Goal: Information Seeking & Learning: Find specific fact

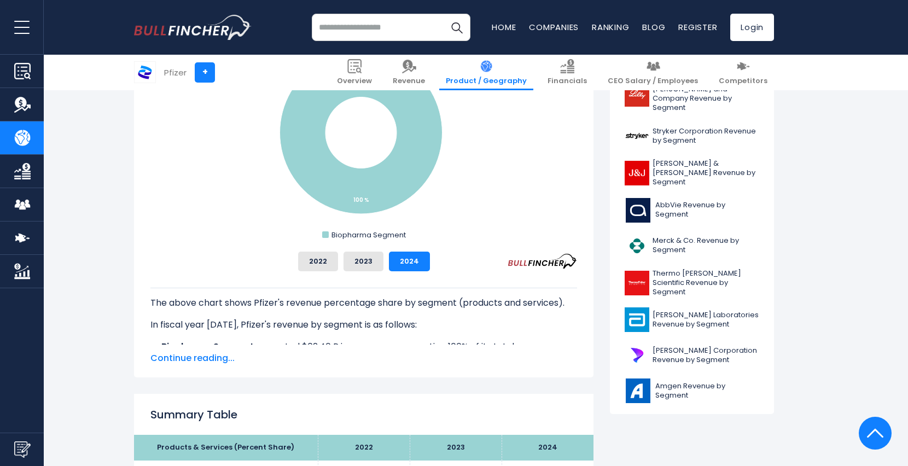
scroll to position [219, 0]
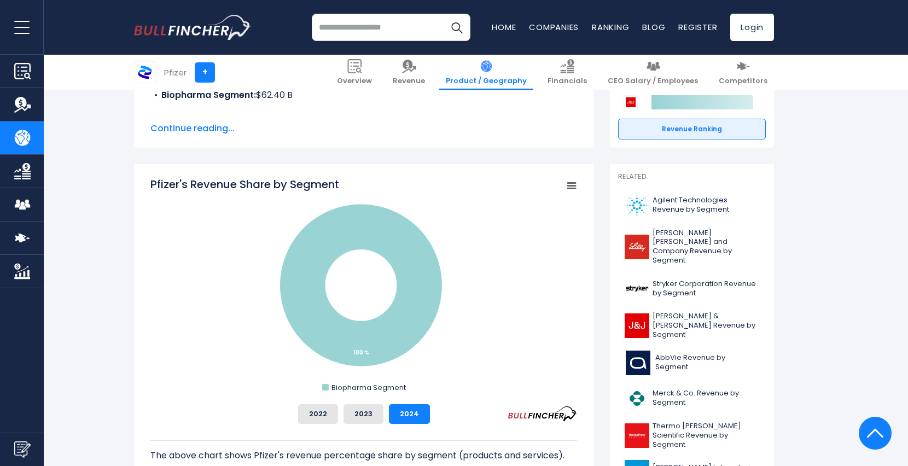
click at [366, 31] on input "search" at bounding box center [391, 27] width 159 height 27
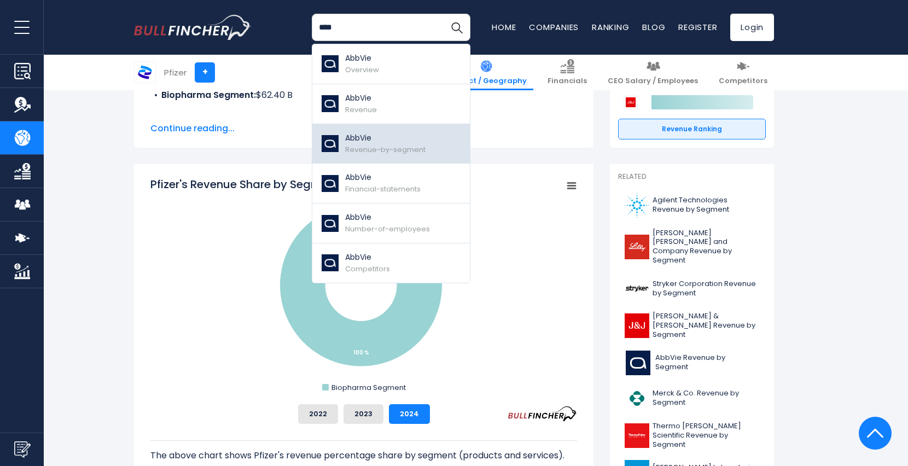
type input "****"
click at [362, 132] on p "AbbVie" at bounding box center [385, 137] width 80 height 11
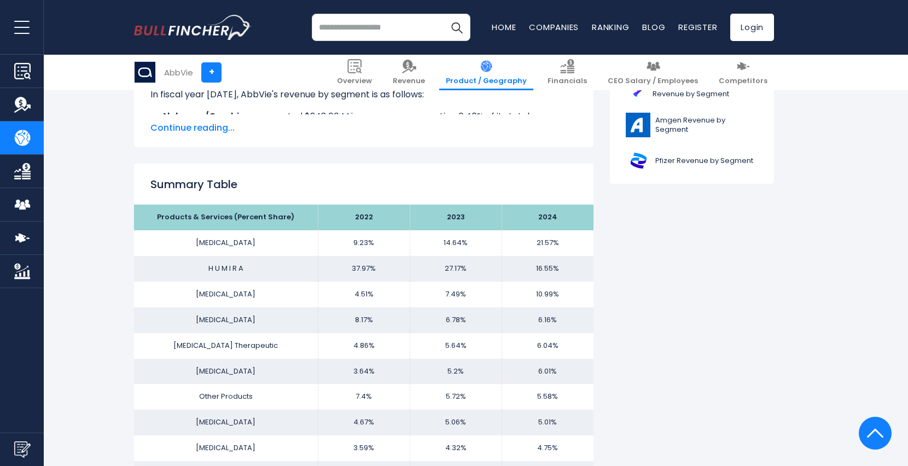
scroll to position [547, 0]
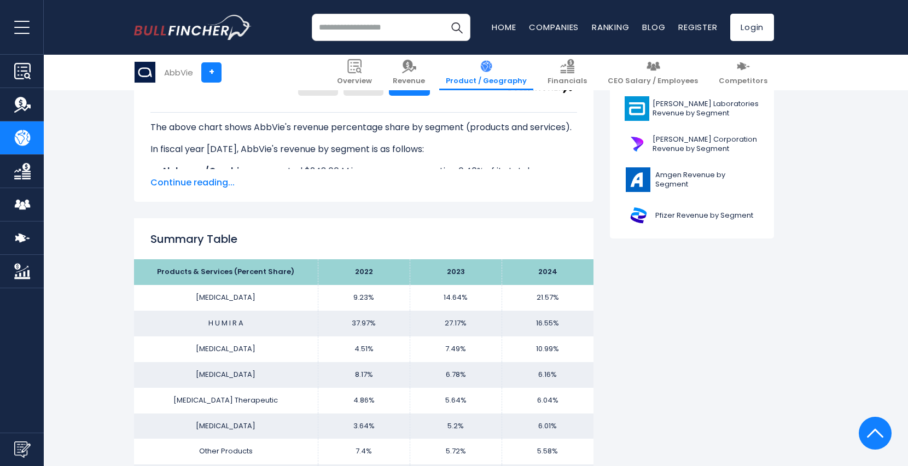
click at [210, 180] on span "Continue reading..." at bounding box center [363, 182] width 426 height 13
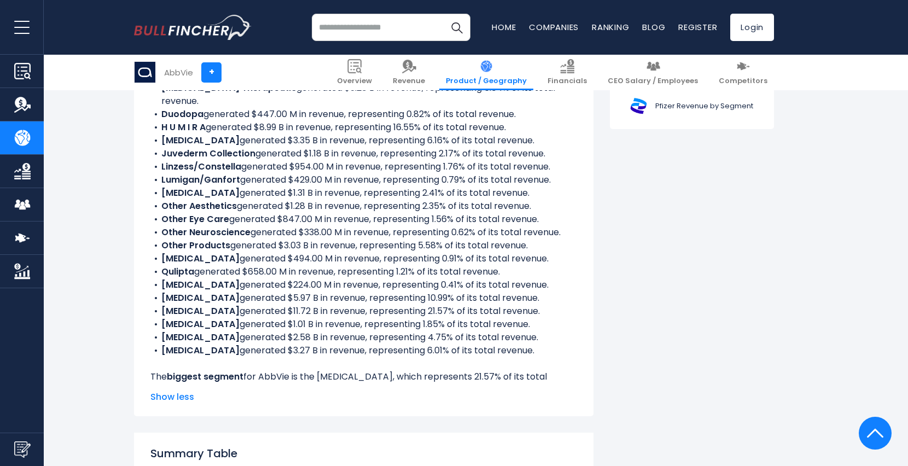
scroll to position [601, 0]
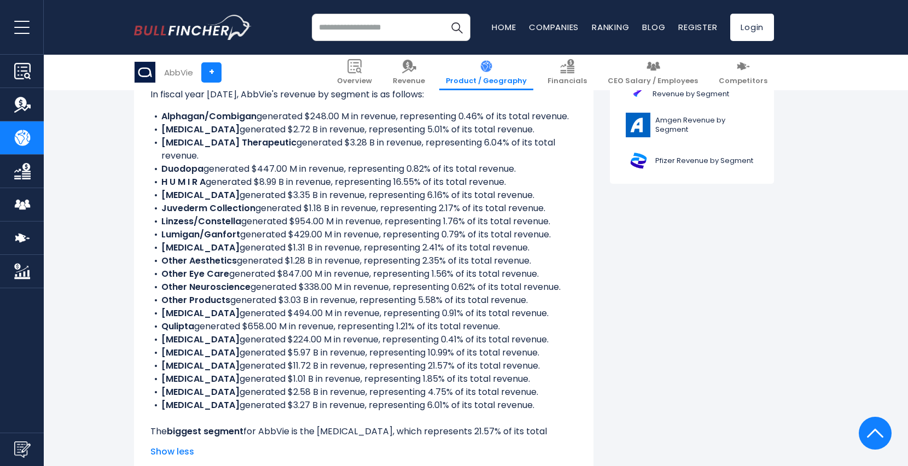
drag, startPoint x: 161, startPoint y: 115, endPoint x: 519, endPoint y: 391, distance: 451.8
click at [519, 391] on ul "Alphagan/Combigan generated $248.00 M in revenue, representing 0.46% of its tot…" at bounding box center [363, 261] width 426 height 302
copy ul "Alphagan/Combigan generated $248.00 M in revenue, representing 0.46% of its tot…"
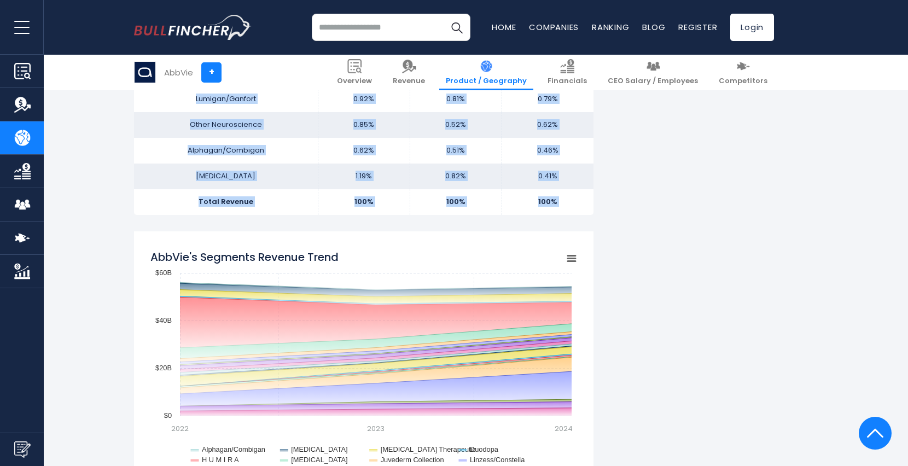
scroll to position [1531, 0]
drag, startPoint x: 214, startPoint y: 237, endPoint x: 568, endPoint y: 202, distance: 354.9
copy tbody "SKYRIZI 9.23% 14.64% 21.57% H U M I R A 37.97% 27.17% 16.55% RINVOQ 4.51% ..."
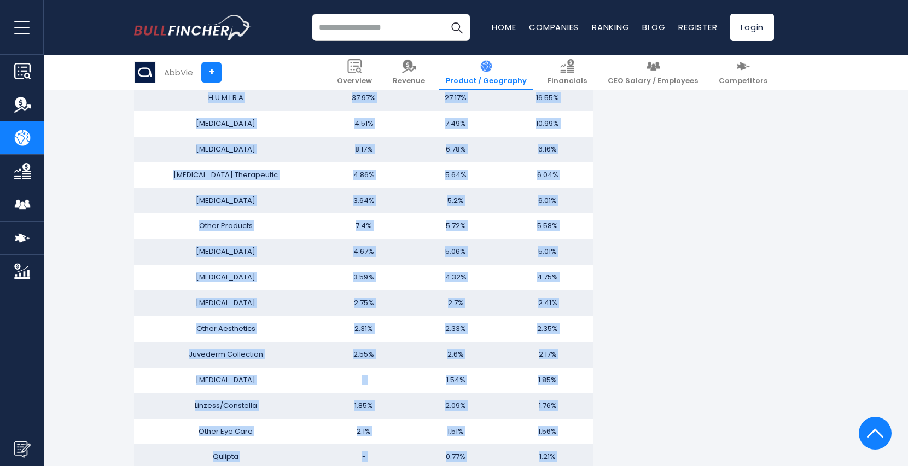
scroll to position [1094, 0]
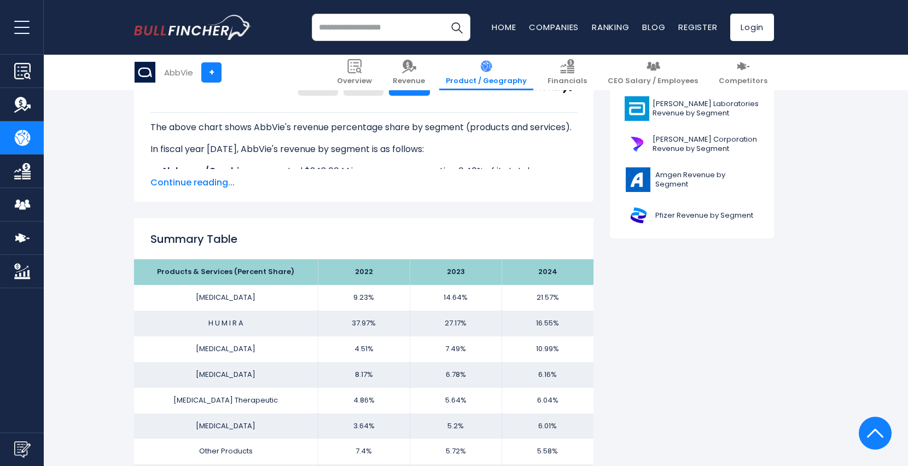
scroll to position [328, 0]
